Goal: Transaction & Acquisition: Book appointment/travel/reservation

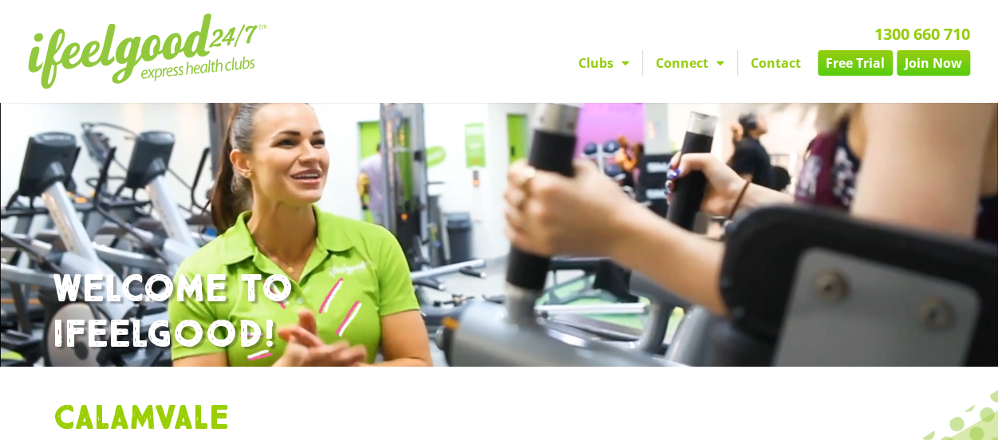
click at [951, 62] on link "Join Now" at bounding box center [933, 63] width 73 height 26
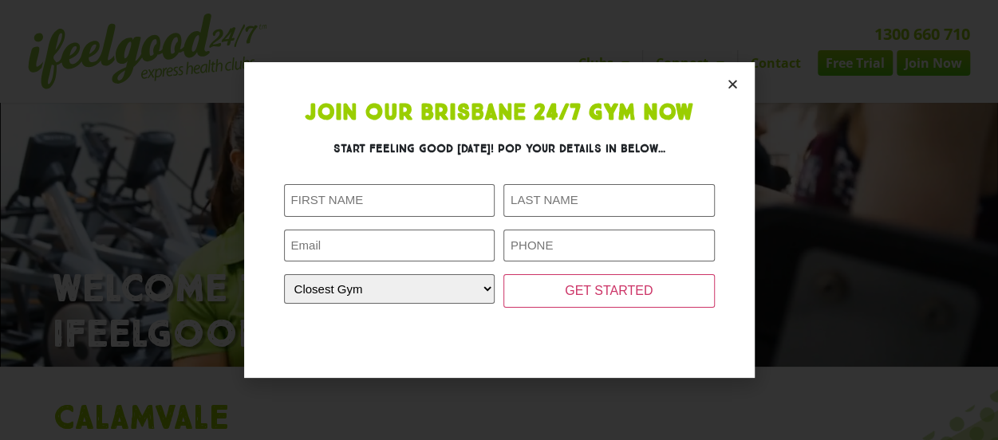
click at [732, 86] on icon "Close" at bounding box center [733, 84] width 12 height 12
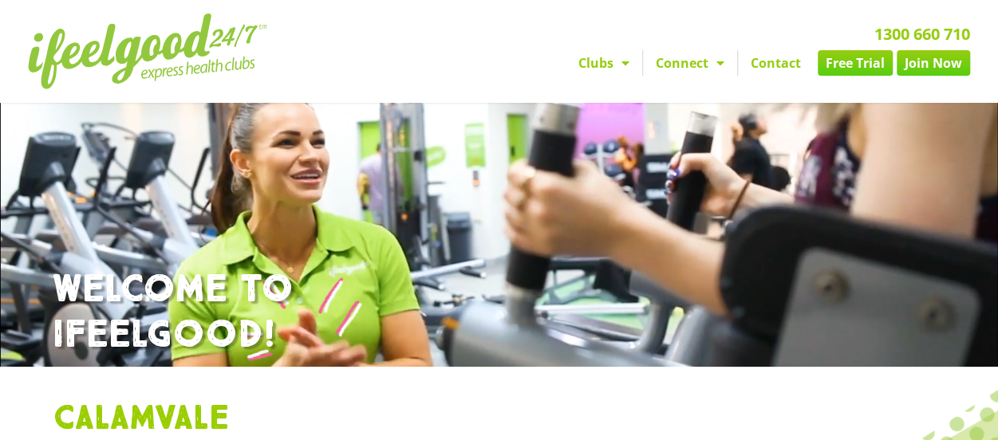
click at [844, 62] on link "Free Trial" at bounding box center [855, 63] width 75 height 26
